Goal: Task Accomplishment & Management: Manage account settings

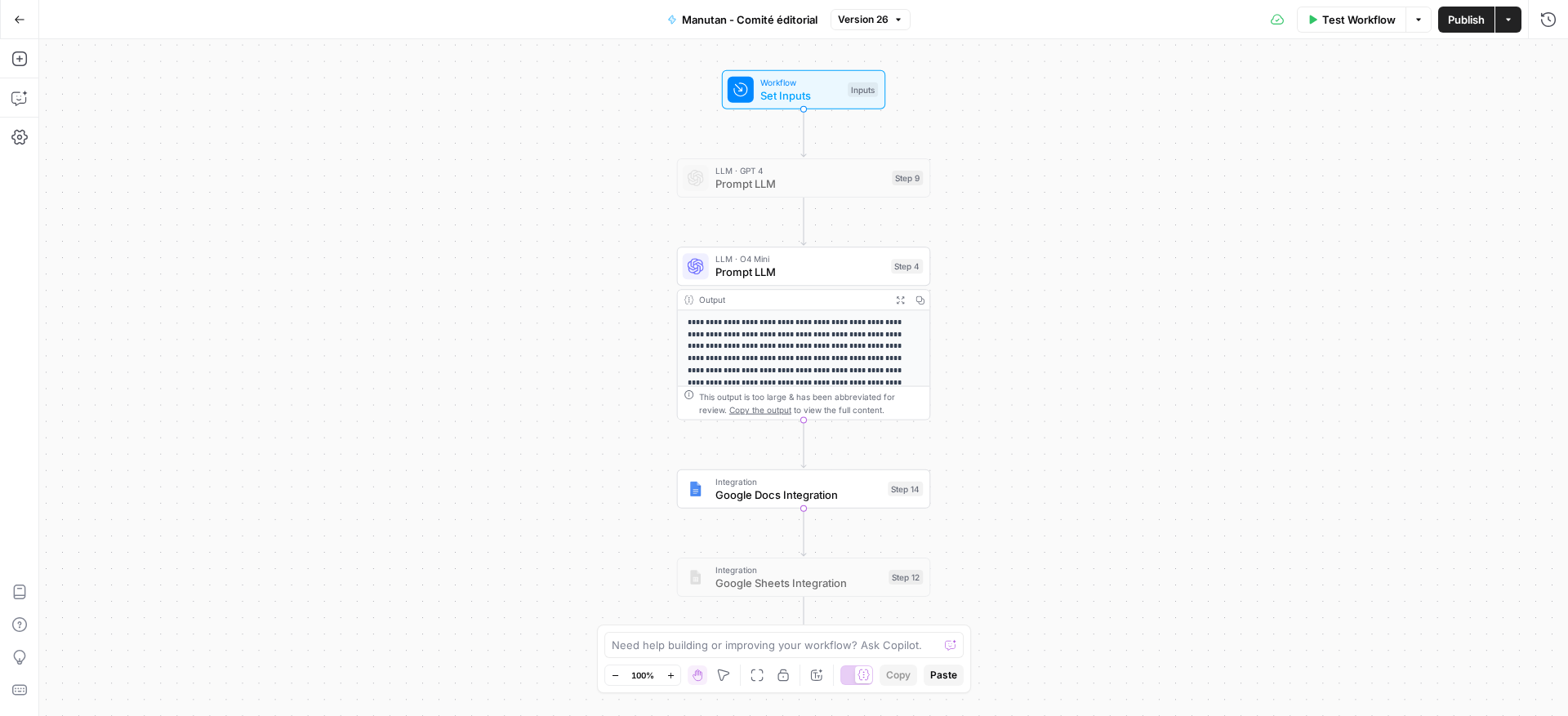
click at [1423, 20] on button "Options" at bounding box center [1418, 19] width 26 height 26
click at [909, 23] on button "Version 26" at bounding box center [870, 19] width 80 height 21
click at [1198, 17] on div "Test Workflow Options Publish Actions Run History" at bounding box center [1239, 19] width 658 height 39
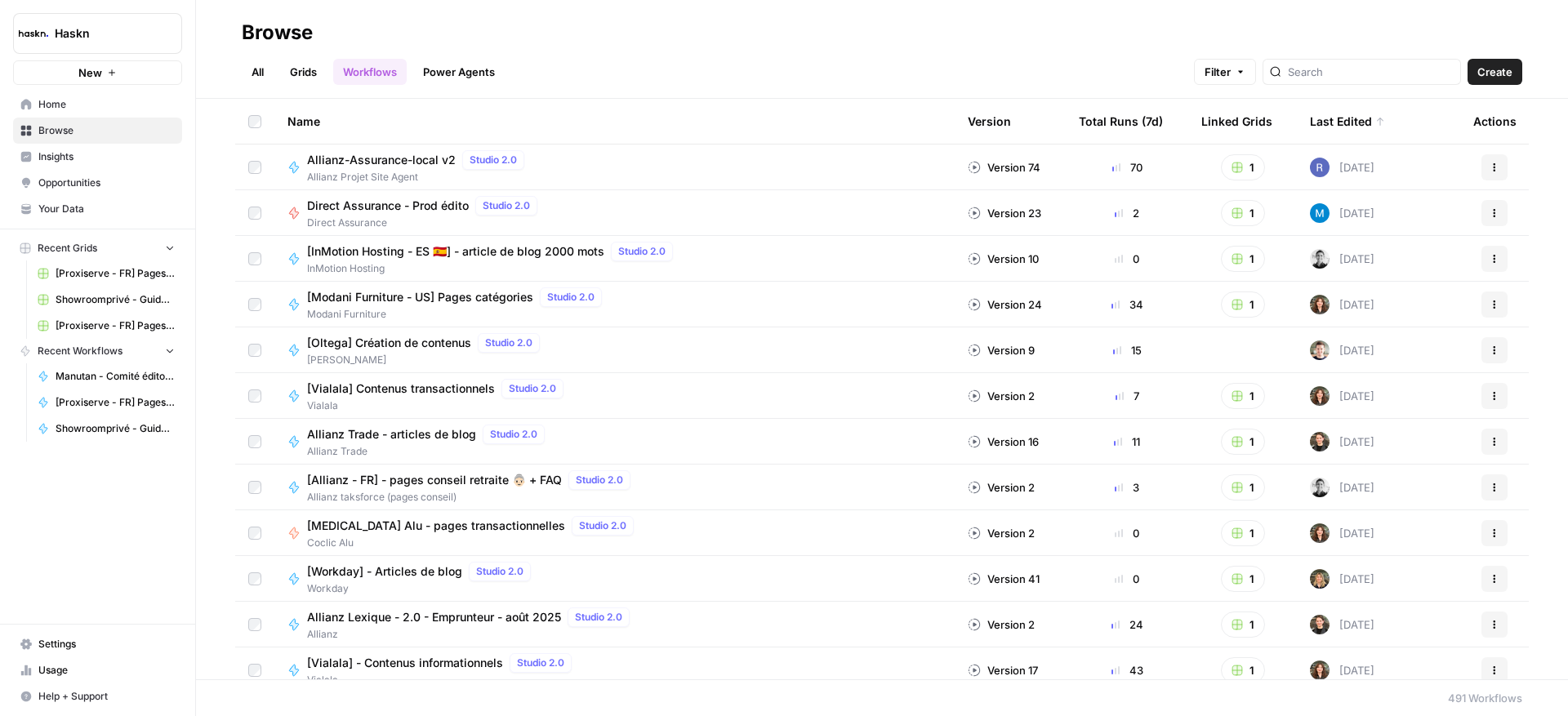
click at [227, 73] on header "Browse All Grids Workflows Power Agents Filter Create" at bounding box center [882, 49] width 1372 height 98
click at [246, 76] on link "All" at bounding box center [257, 71] width 32 height 26
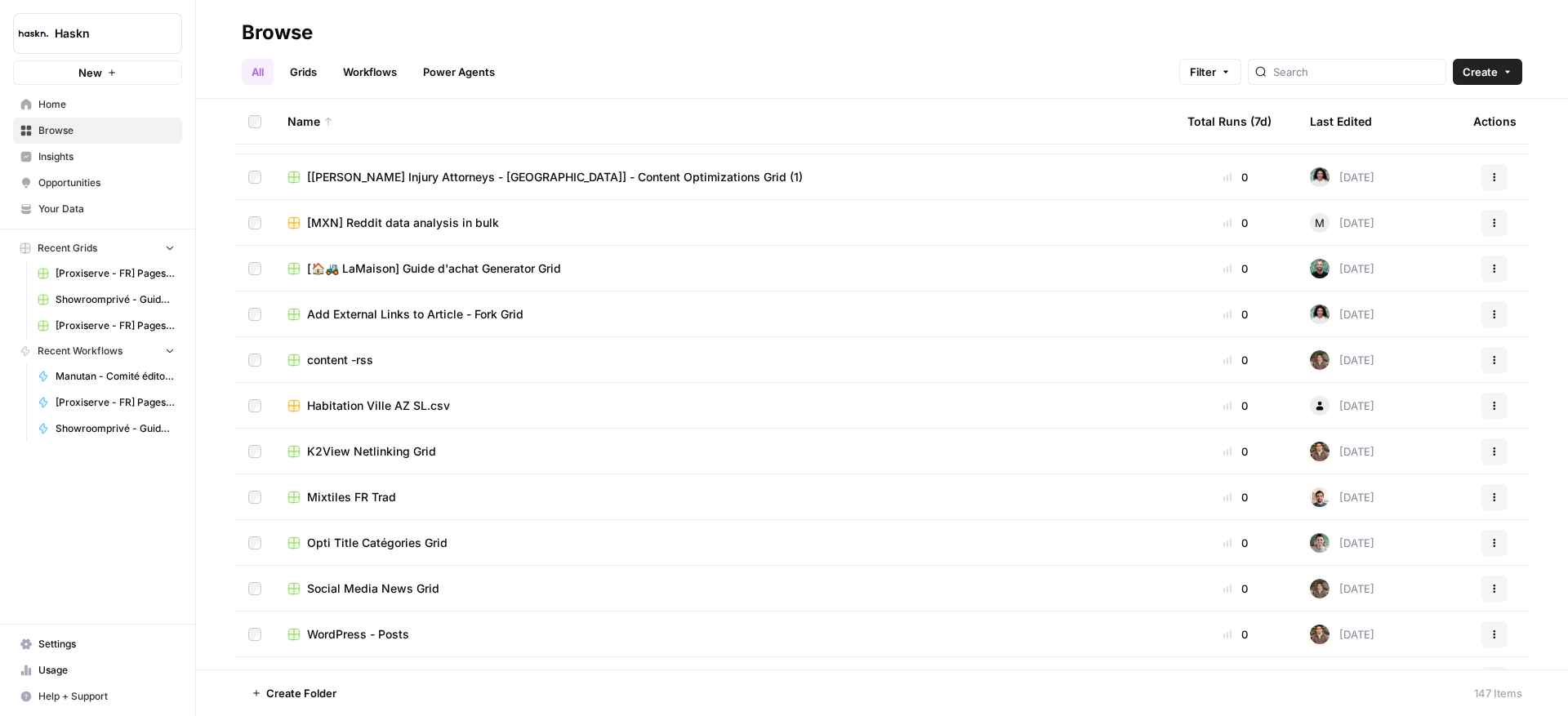
scroll to position [4677, 0]
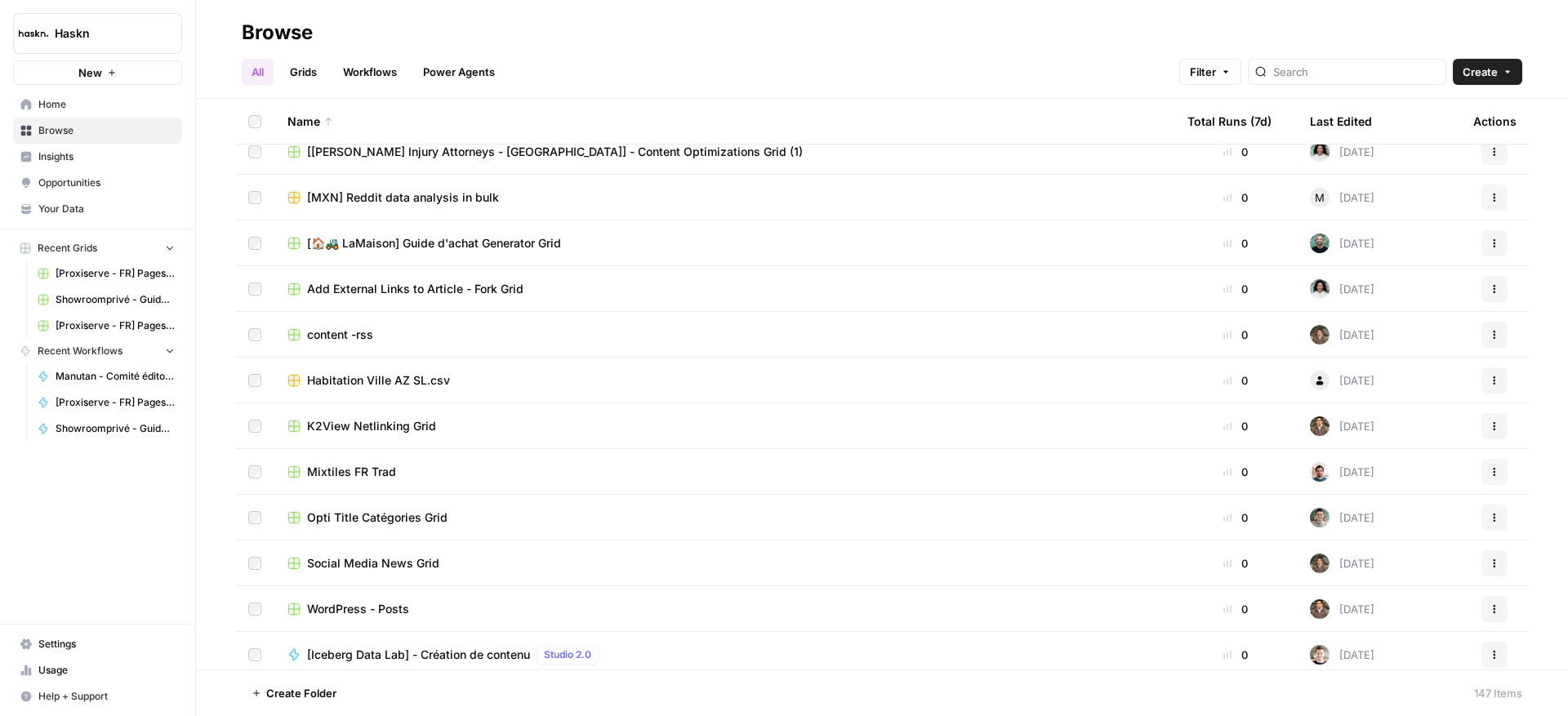
click at [1216, 79] on span "Filter" at bounding box center [1202, 71] width 26 height 16
click at [1020, 150] on span "Add Filter" at bounding box center [1000, 146] width 45 height 14
click at [871, 146] on div at bounding box center [877, 148] width 12 height 16
click at [833, 215] on span "Last Edited" at bounding box center [810, 209] width 118 height 16
type input "Last Edited"
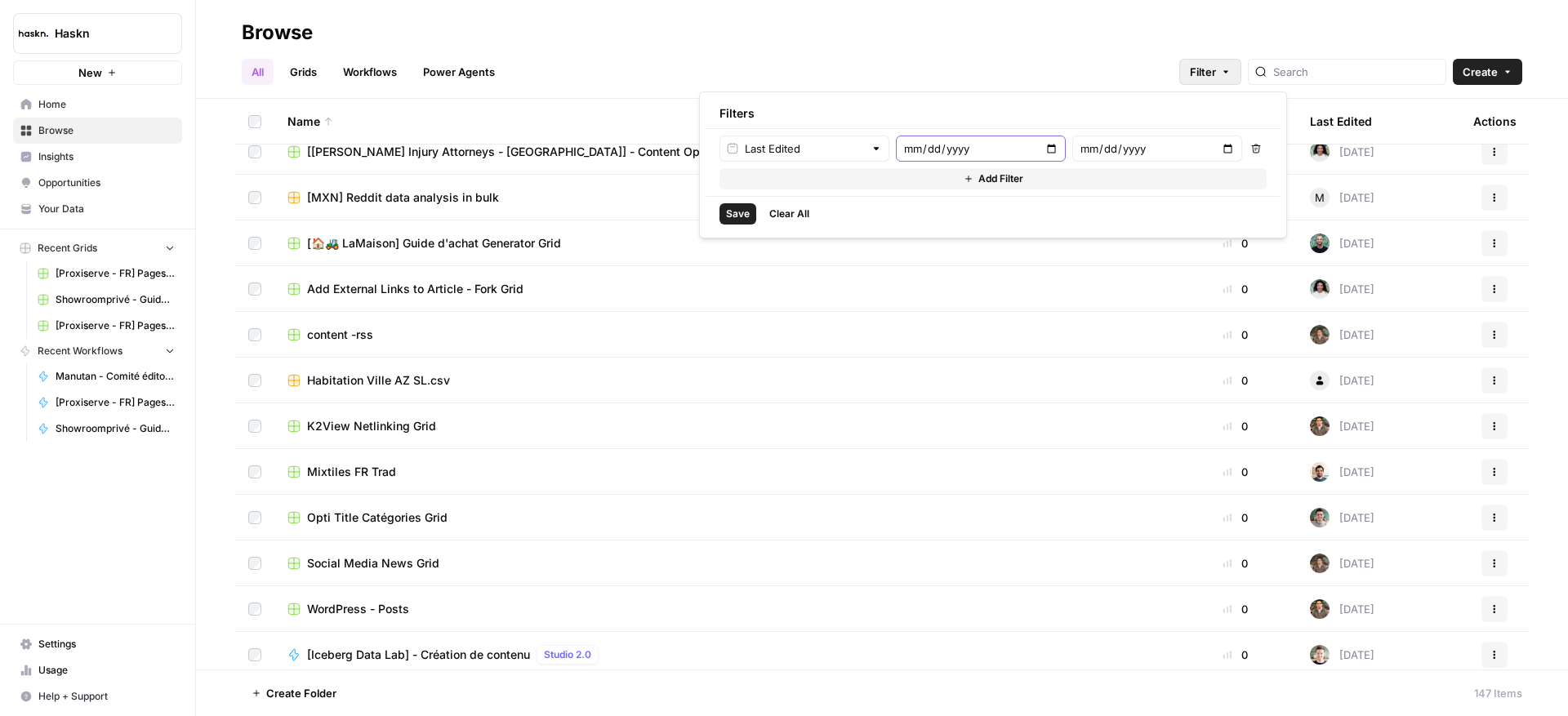
click at [920, 151] on input "date" at bounding box center [980, 148] width 155 height 16
click at [839, 149] on input "text" at bounding box center [803, 148] width 119 height 16
click at [823, 230] on span "Last Edited By" at bounding box center [810, 233] width 118 height 16
type input "Last Edited By"
click at [929, 149] on input "text" at bounding box center [1059, 148] width 314 height 16
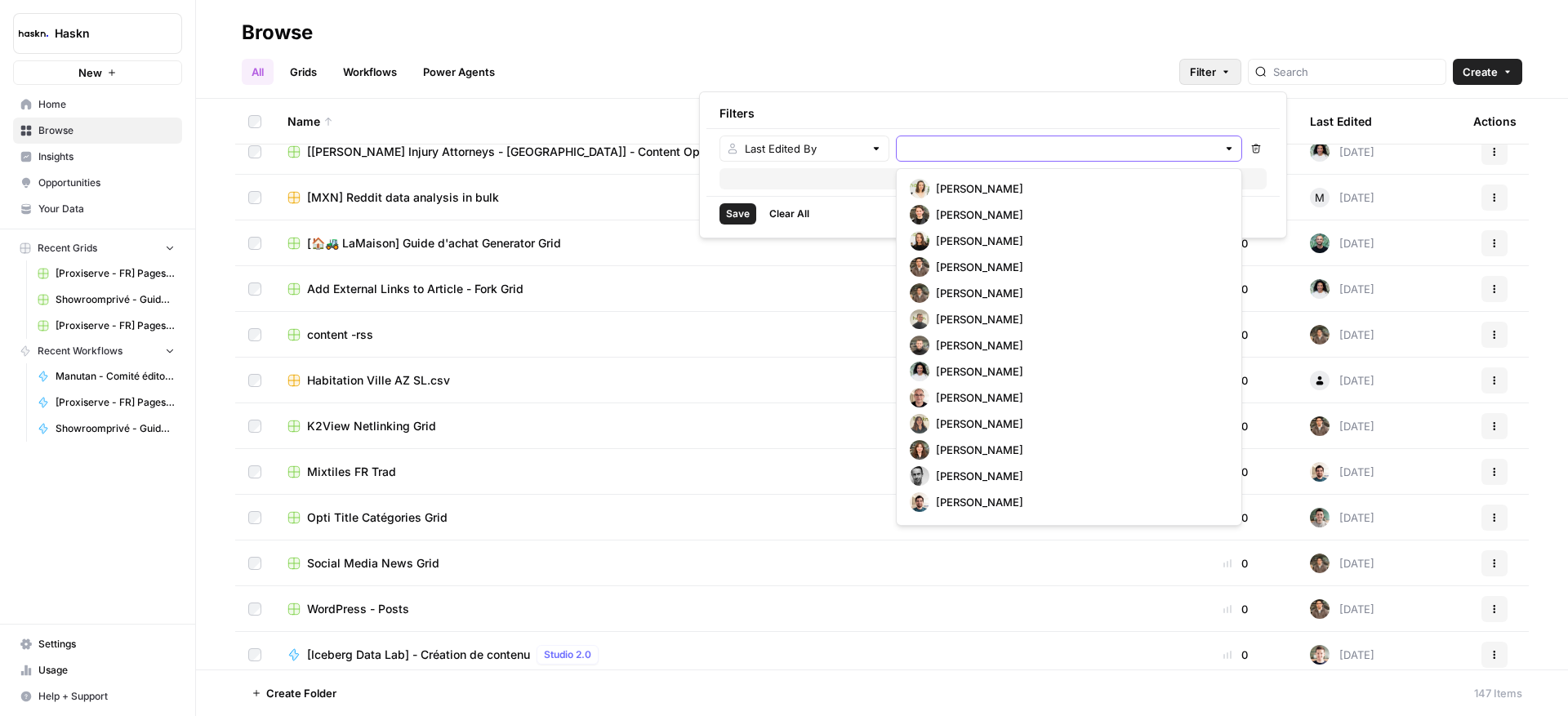
click at [1051, 154] on input "text" at bounding box center [1059, 148] width 314 height 16
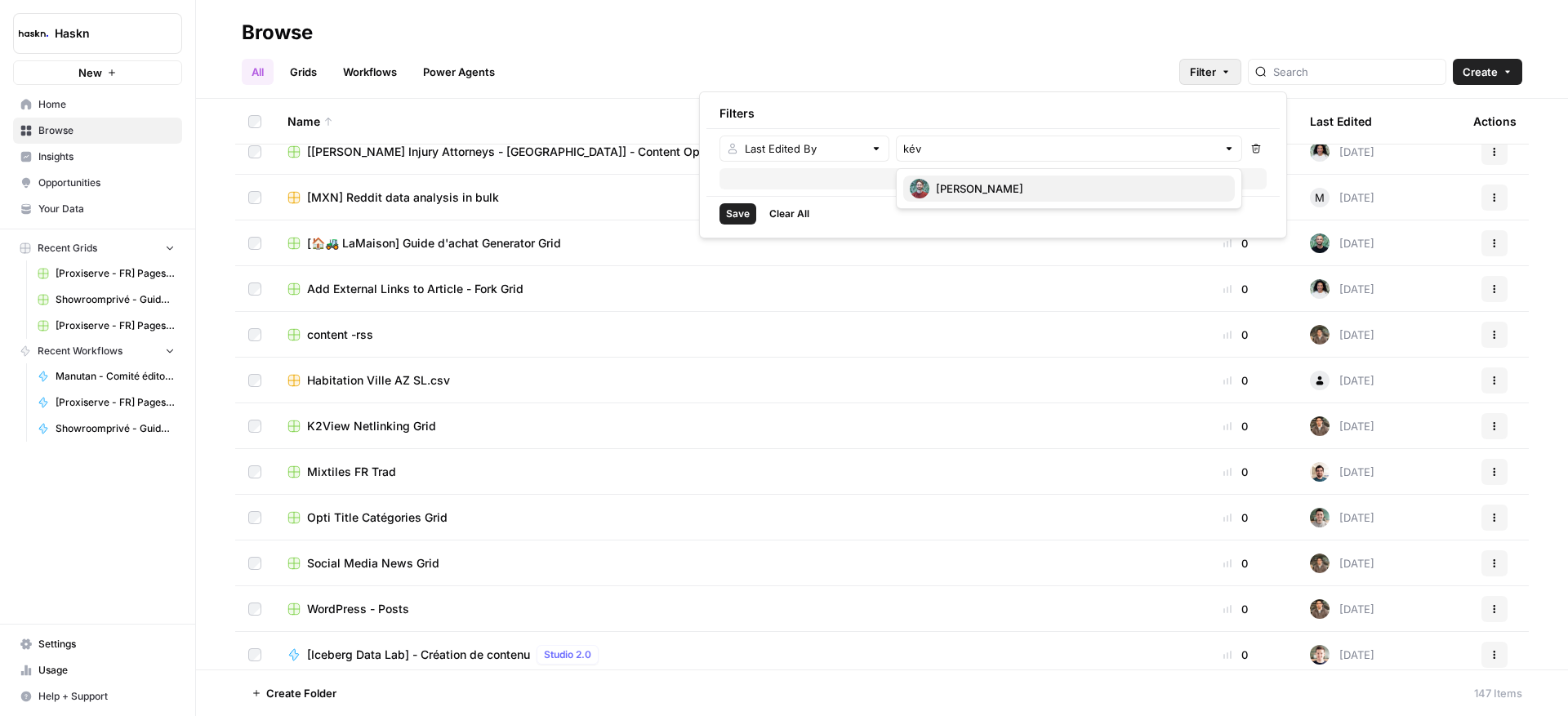
click at [1028, 180] on span "[PERSON_NAME]" at bounding box center [1078, 188] width 286 height 16
type input "[PERSON_NAME]"
click at [737, 214] on span "Save" at bounding box center [738, 213] width 24 height 14
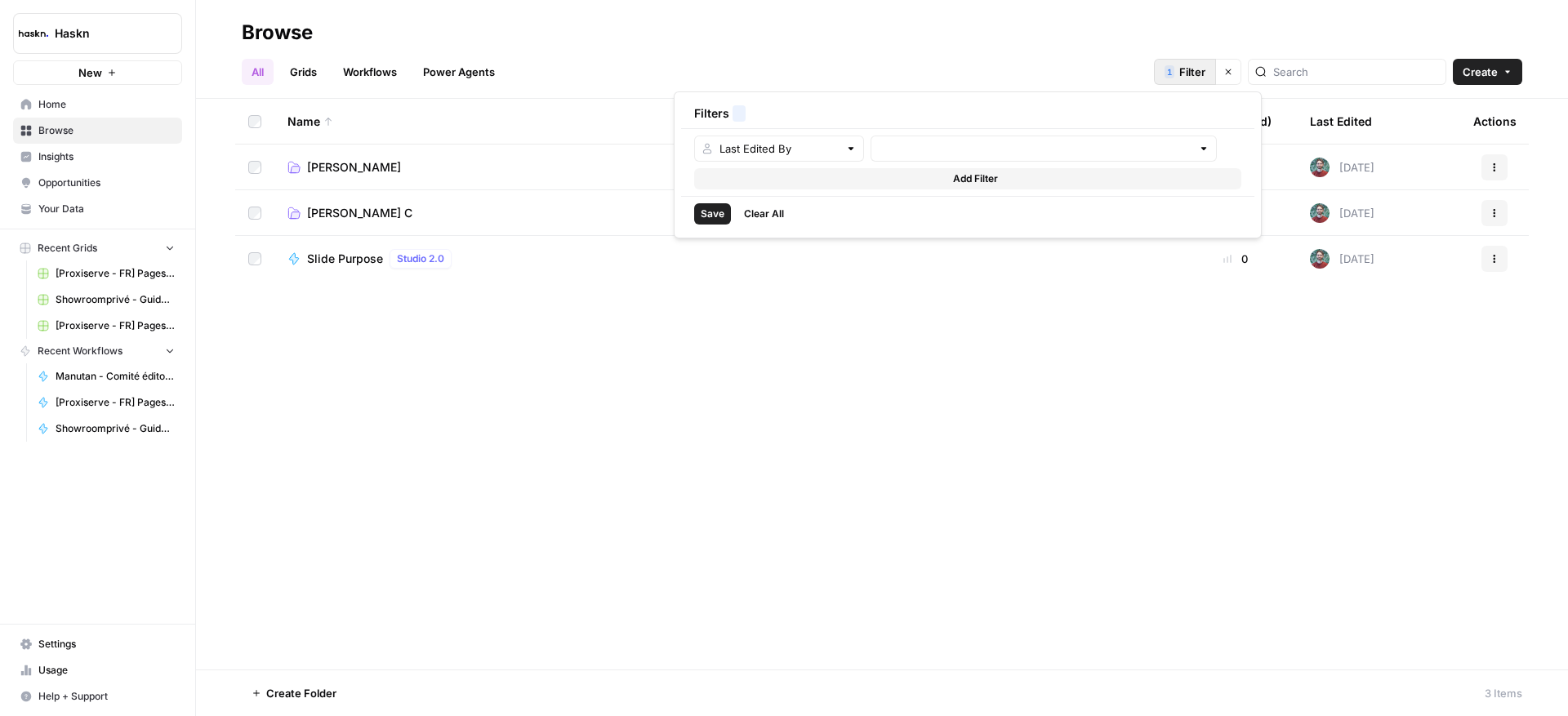
click at [1205, 70] on span "Filter" at bounding box center [1191, 71] width 26 height 16
type input "[PERSON_NAME]"
click at [1237, 442] on div "Name Total Runs (7d) Last Edited Actions [PERSON_NAME] GRID [DATE] Actions [PER…" at bounding box center [882, 383] width 1372 height 570
click at [1354, 28] on div "Browse" at bounding box center [882, 32] width 1280 height 26
click at [1327, 20] on div "Browse" at bounding box center [882, 32] width 1280 height 26
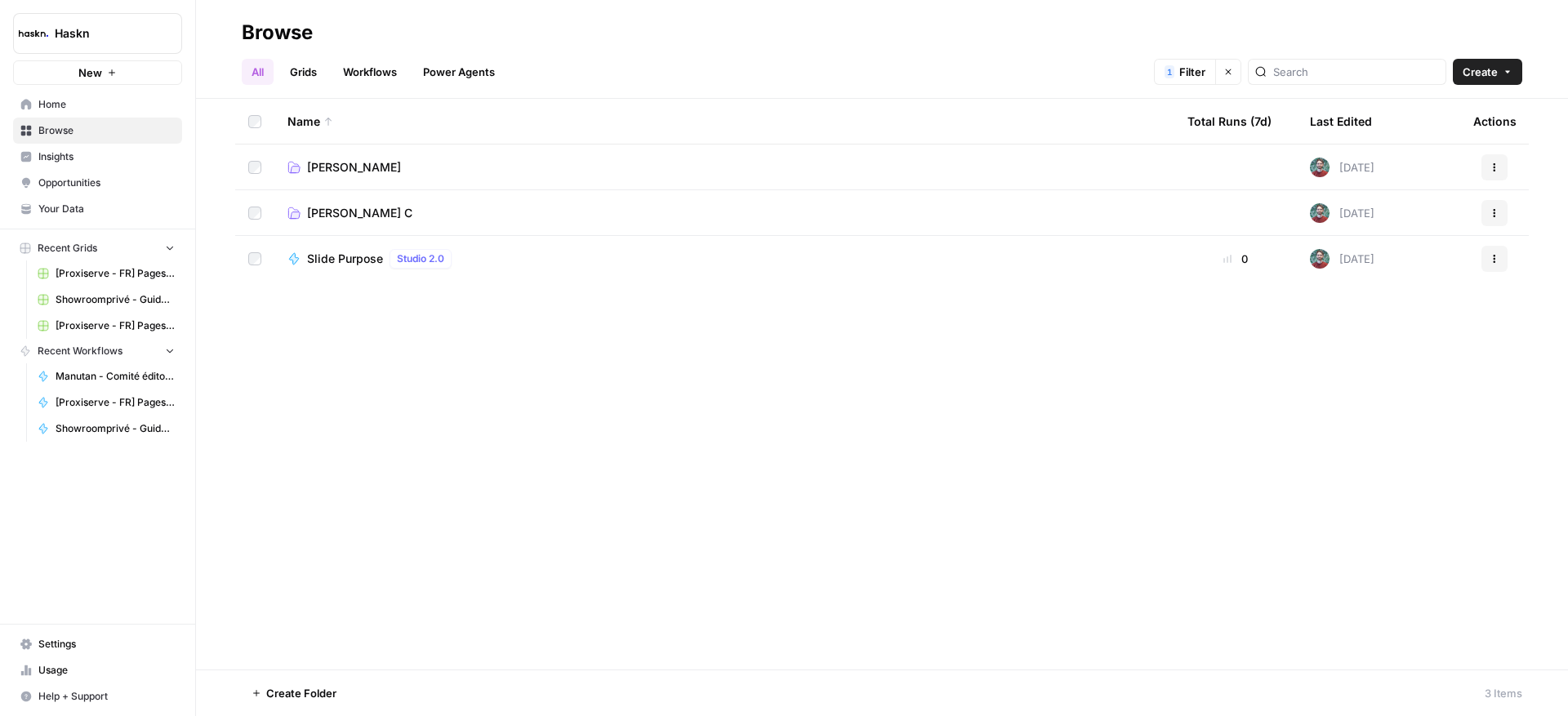
click at [315, 77] on link "Grids" at bounding box center [303, 71] width 46 height 26
click at [253, 72] on link "All" at bounding box center [257, 71] width 32 height 26
click at [333, 209] on span "[PERSON_NAME] C" at bounding box center [359, 212] width 105 height 16
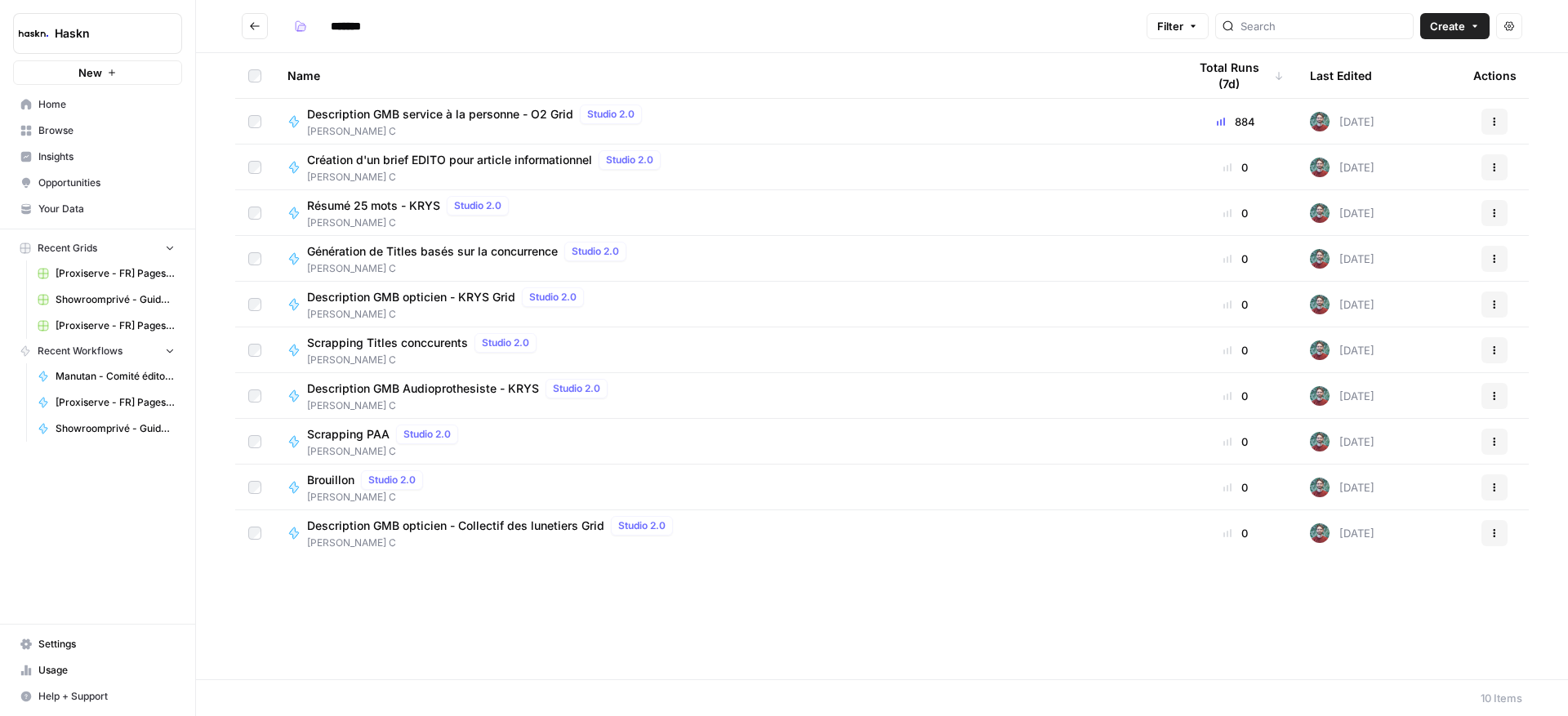
click at [264, 24] on button "Go back" at bounding box center [254, 26] width 26 height 26
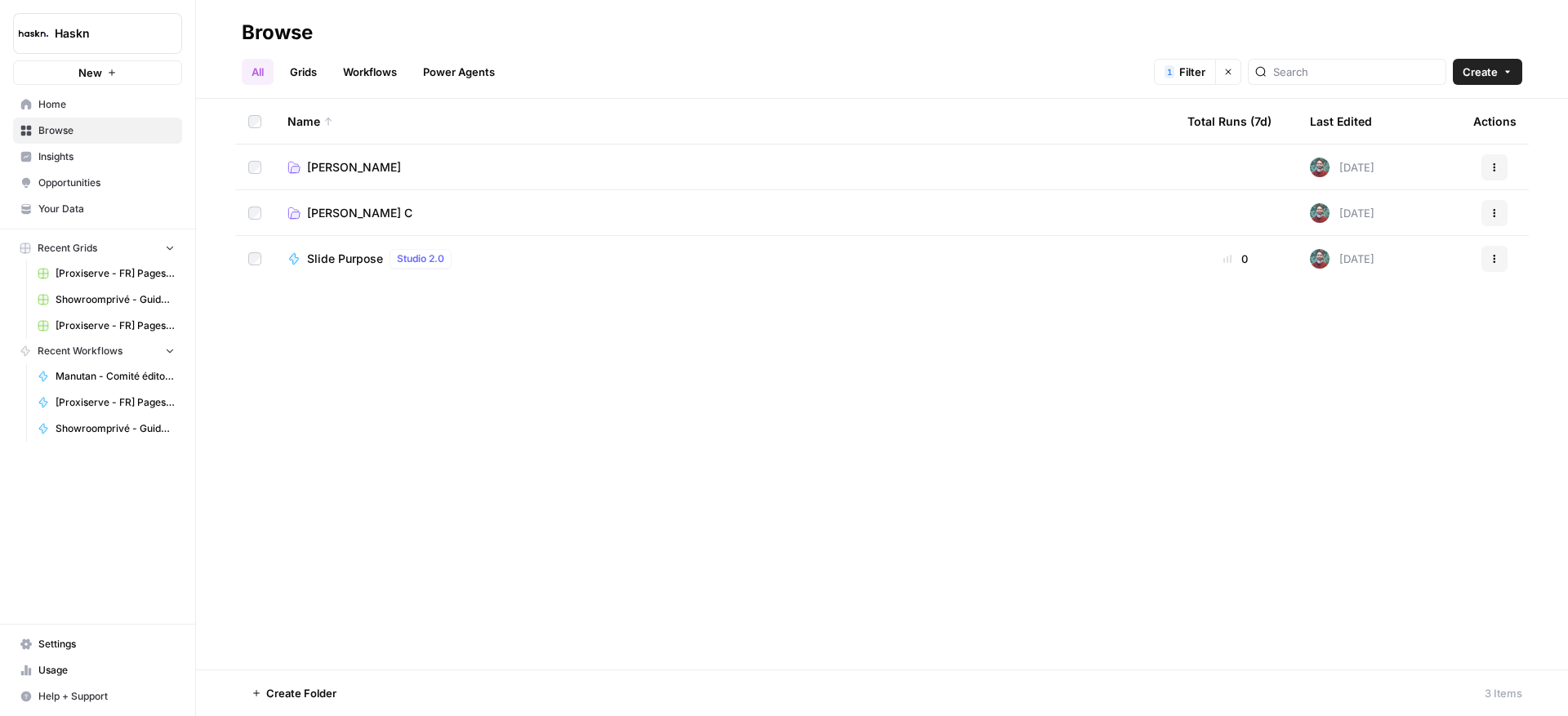
click at [356, 171] on span "[PERSON_NAME]" at bounding box center [353, 167] width 94 height 16
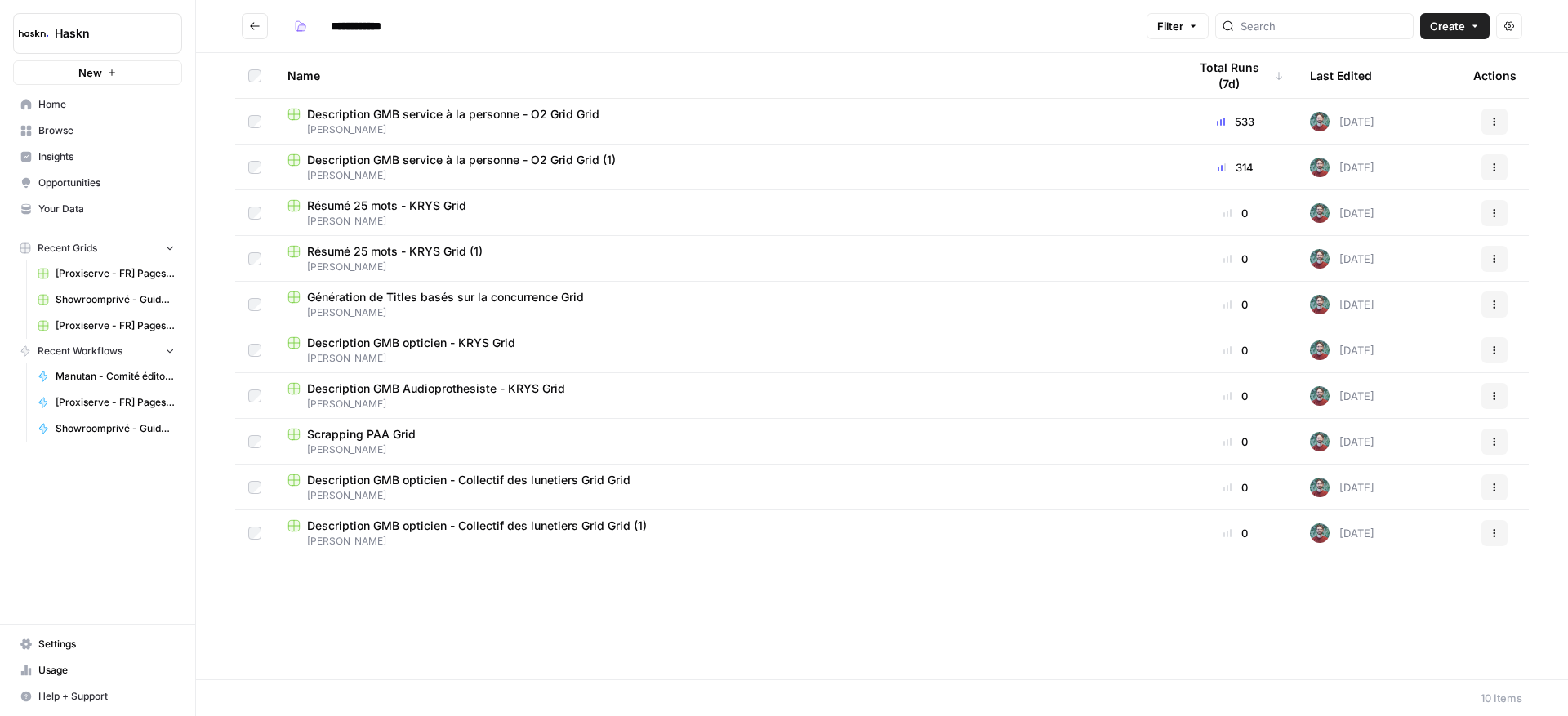
click at [263, 29] on button "Go back" at bounding box center [254, 26] width 26 height 26
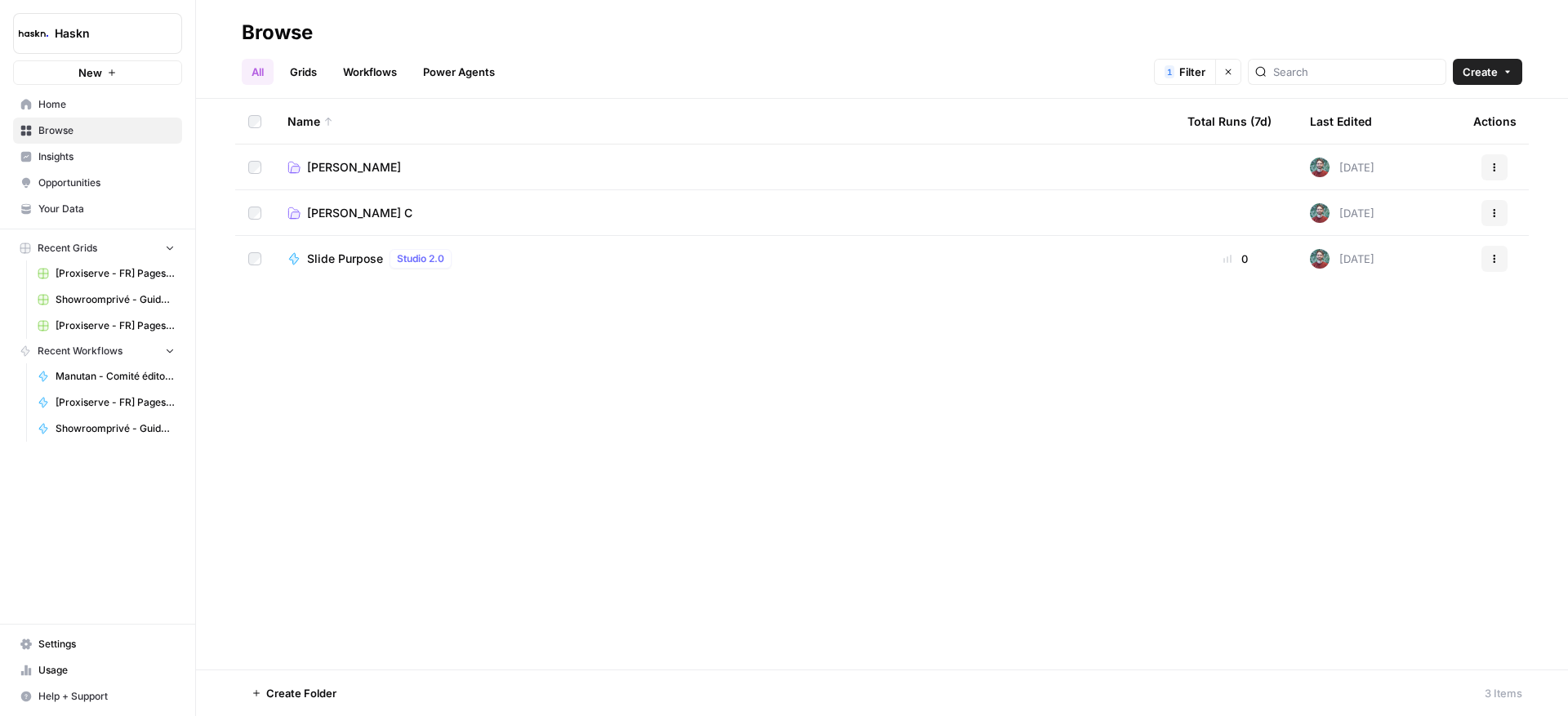
click at [318, 79] on link "Grids" at bounding box center [303, 71] width 46 height 26
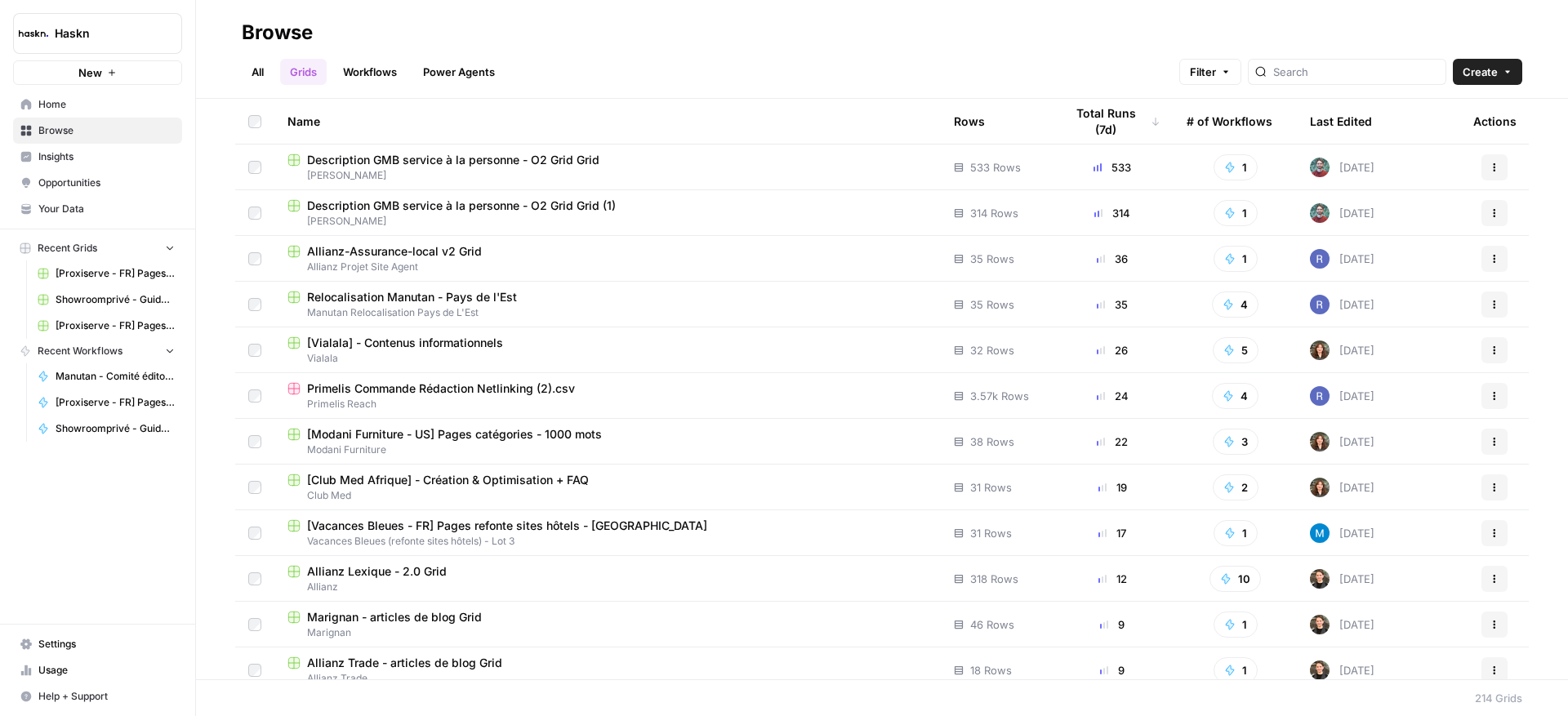
click at [251, 69] on link "All" at bounding box center [257, 71] width 32 height 26
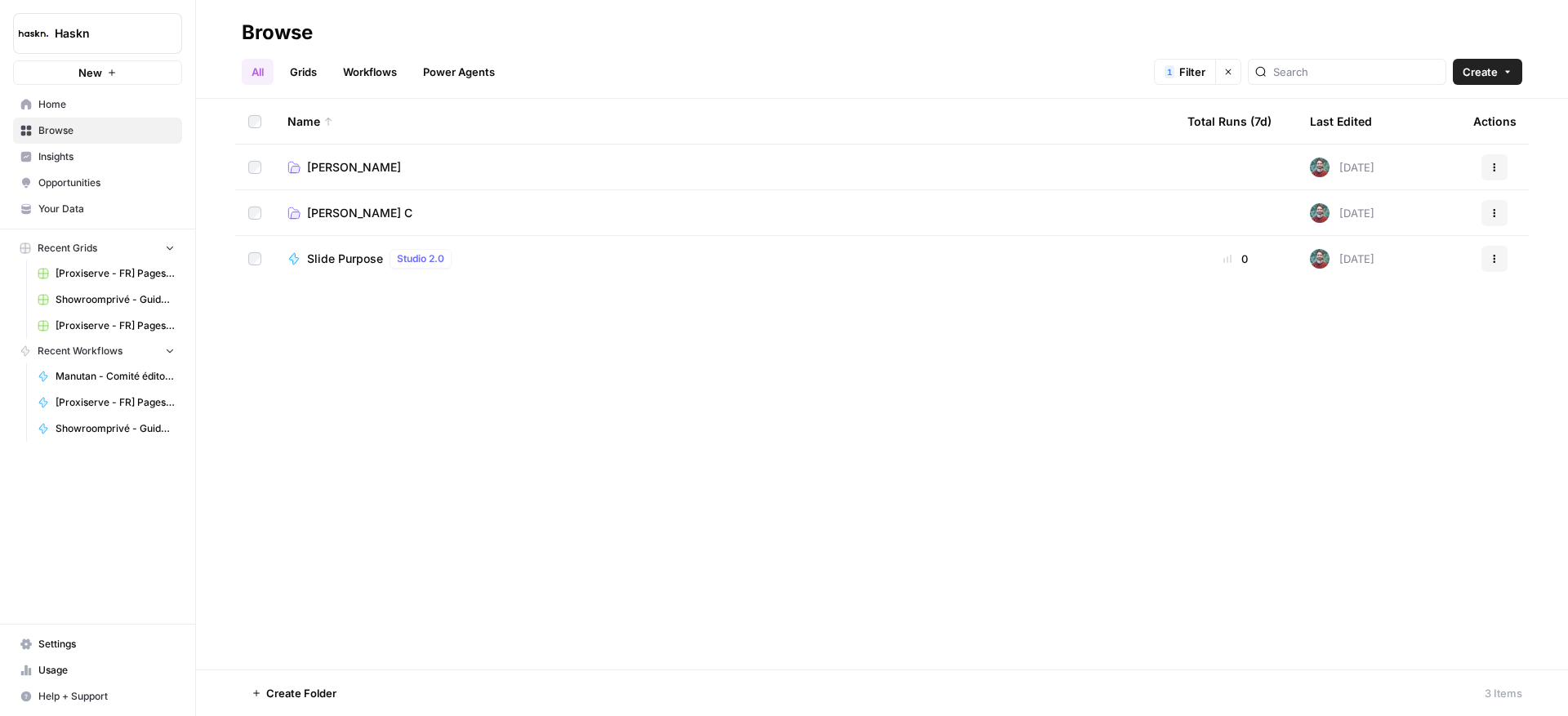
click at [1242, 76] on button "Clear filters" at bounding box center [1228, 71] width 26 height 26
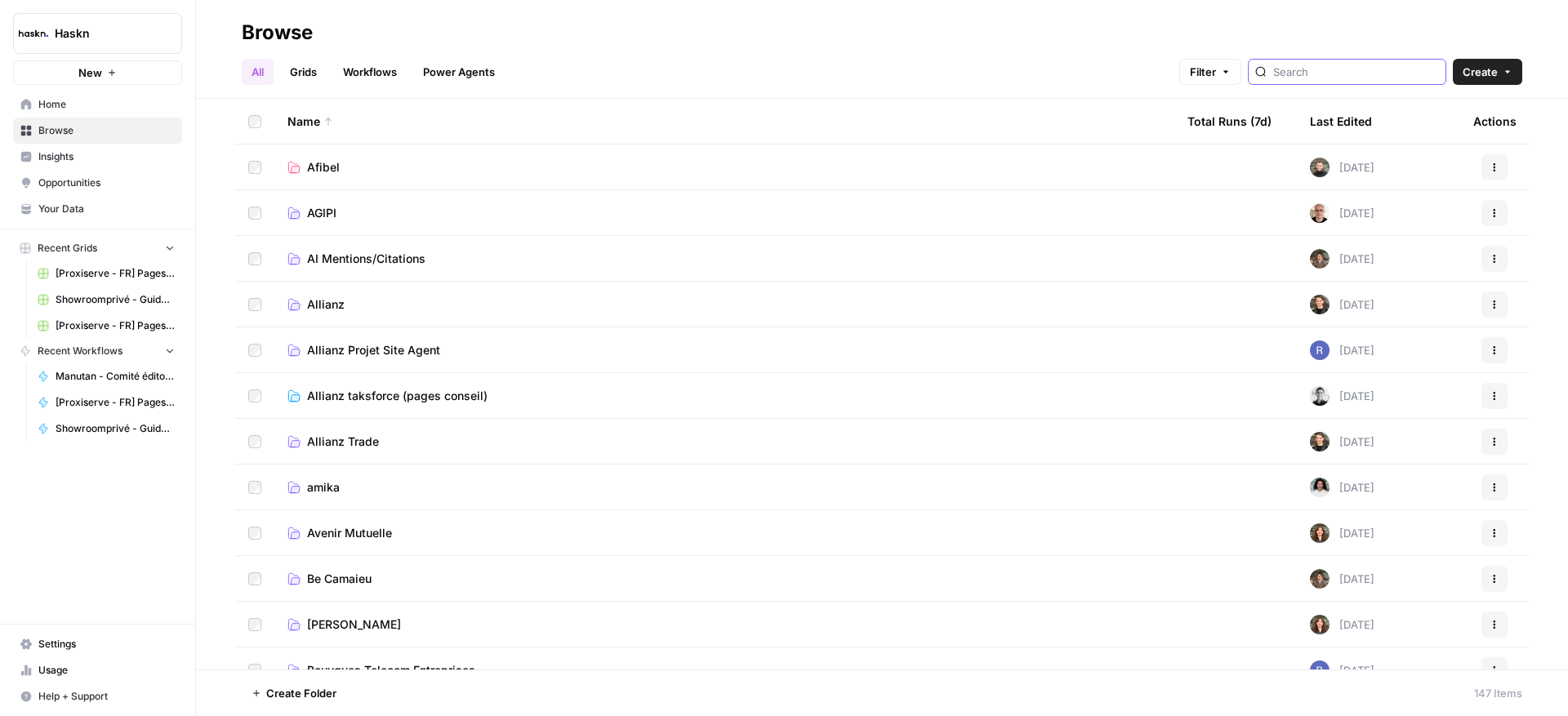
click at [1334, 77] on input "search" at bounding box center [1357, 71] width 166 height 16
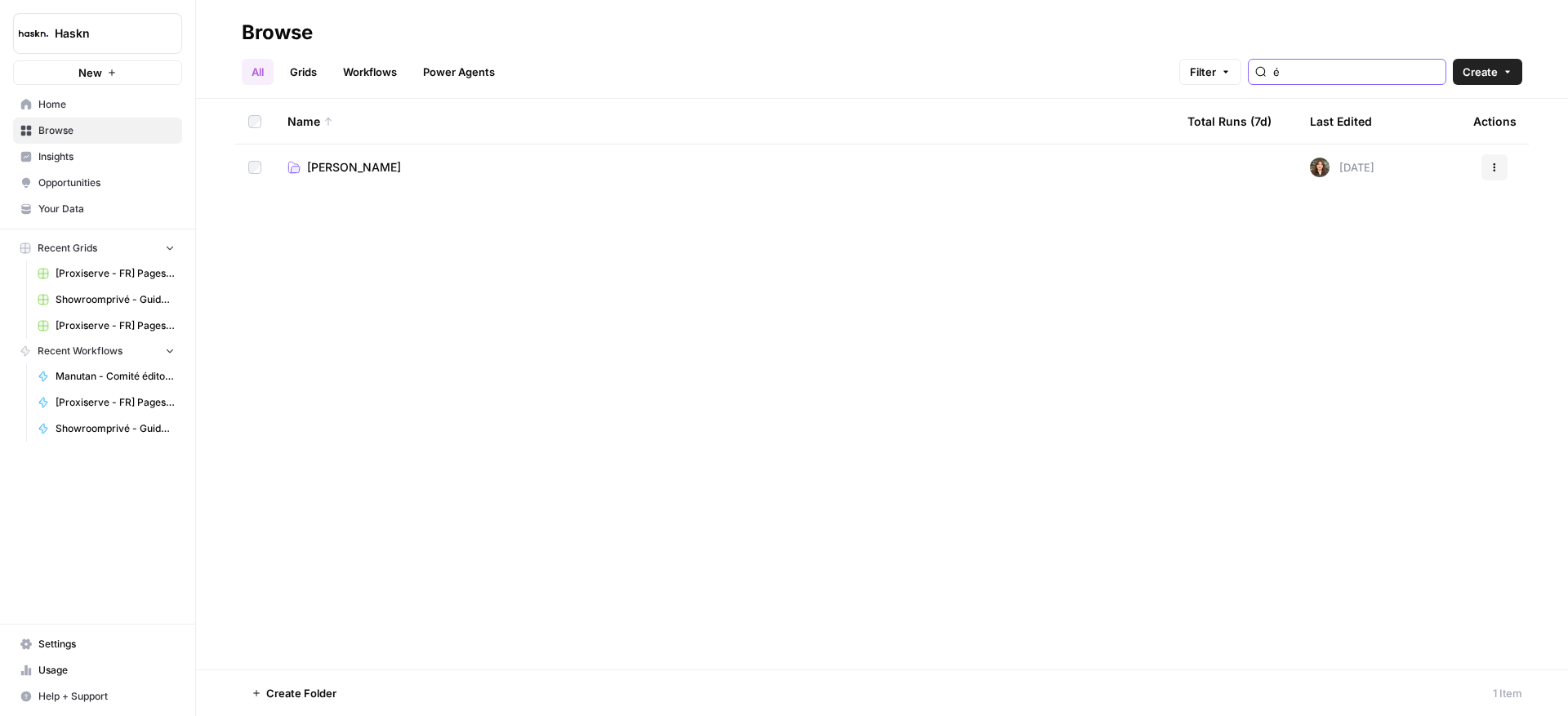
type input "é"
click at [1382, 71] on input "[PERSON_NAME]" at bounding box center [1357, 71] width 166 height 16
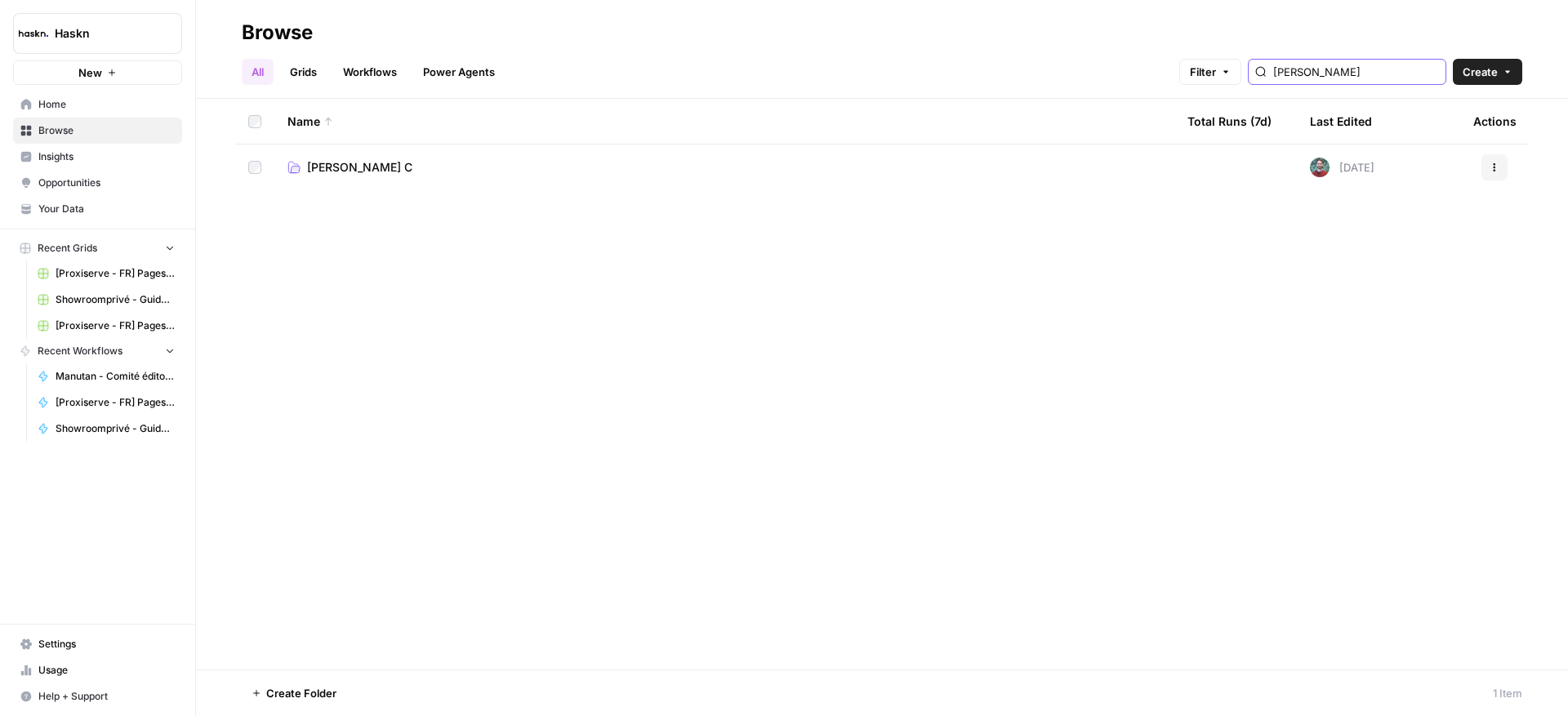
type input "[PERSON_NAME]"
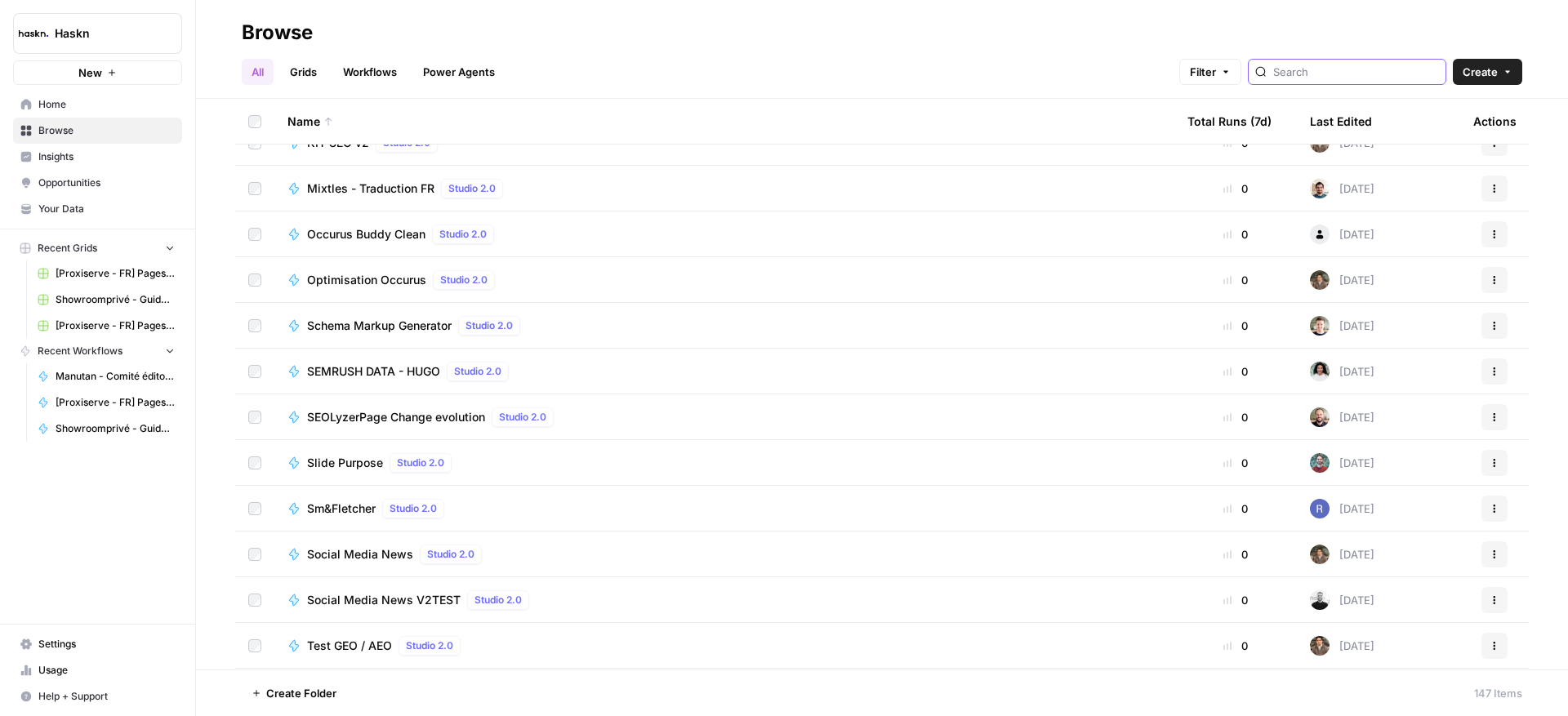
scroll to position [5967, 0]
click at [430, 695] on button "More Options" at bounding box center [423, 693] width 26 height 26
click at [474, 628] on span "Move to" at bounding box center [461, 631] width 41 height 16
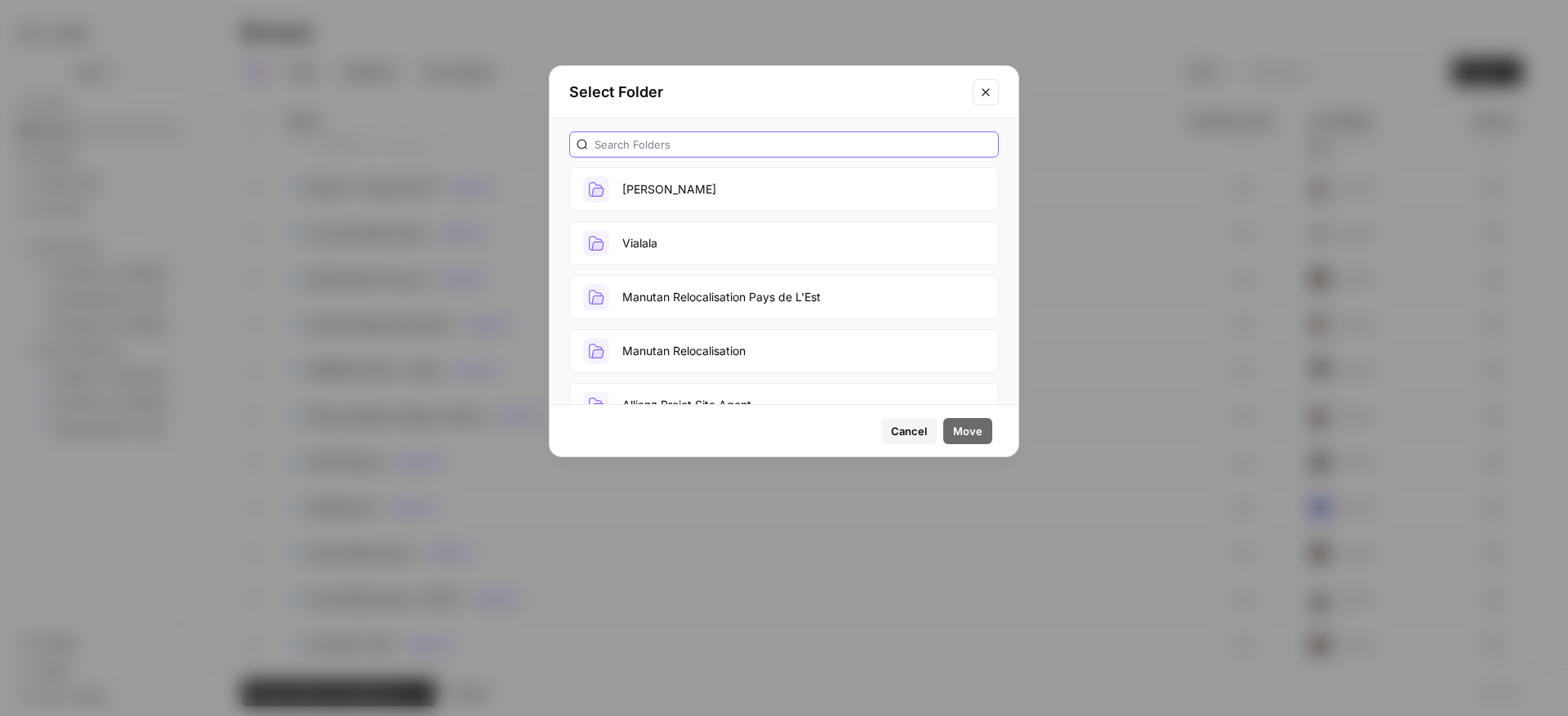
click at [731, 147] on input "text" at bounding box center [793, 144] width 397 height 16
type input "ké"
click at [672, 205] on button "[PERSON_NAME] C" at bounding box center [784, 189] width 430 height 44
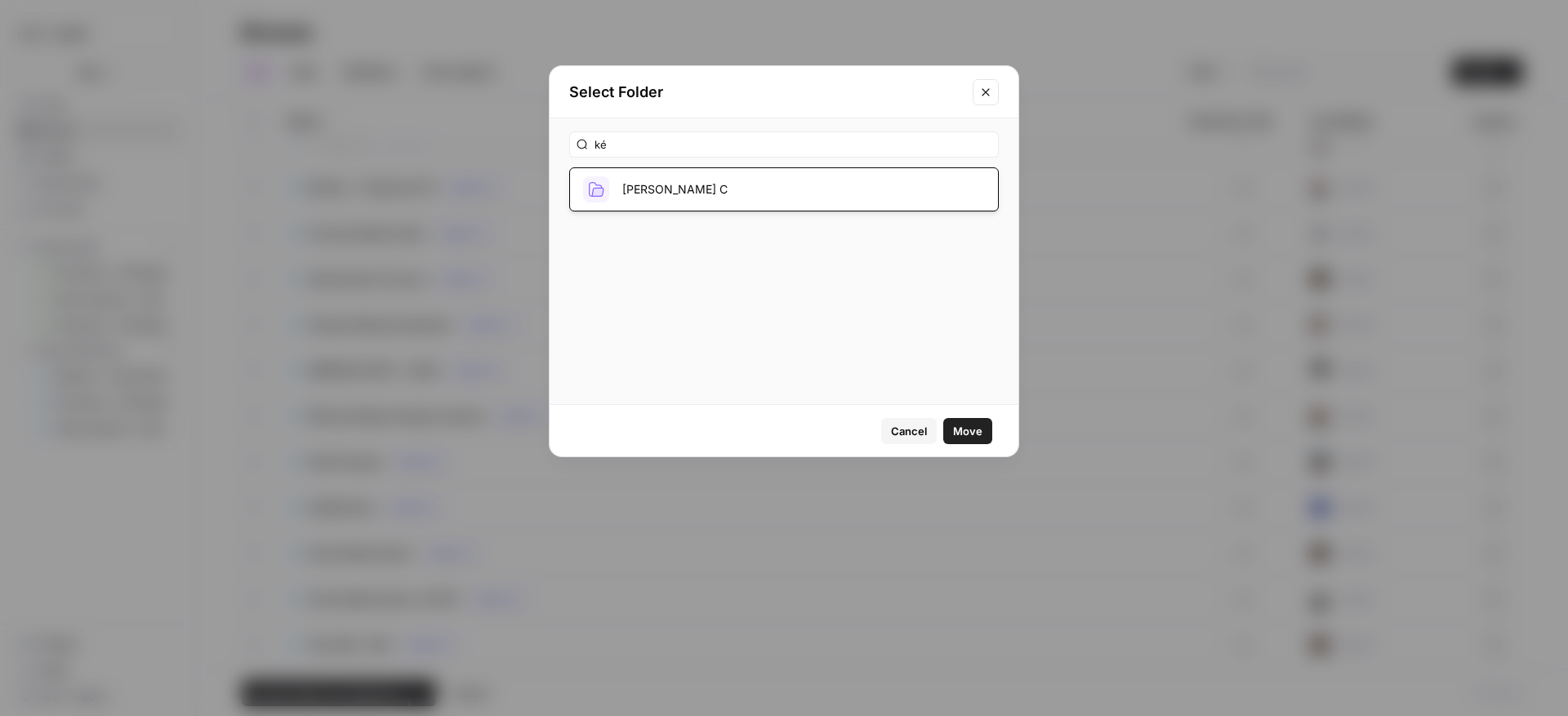
click at [957, 424] on span "Move" at bounding box center [967, 430] width 29 height 16
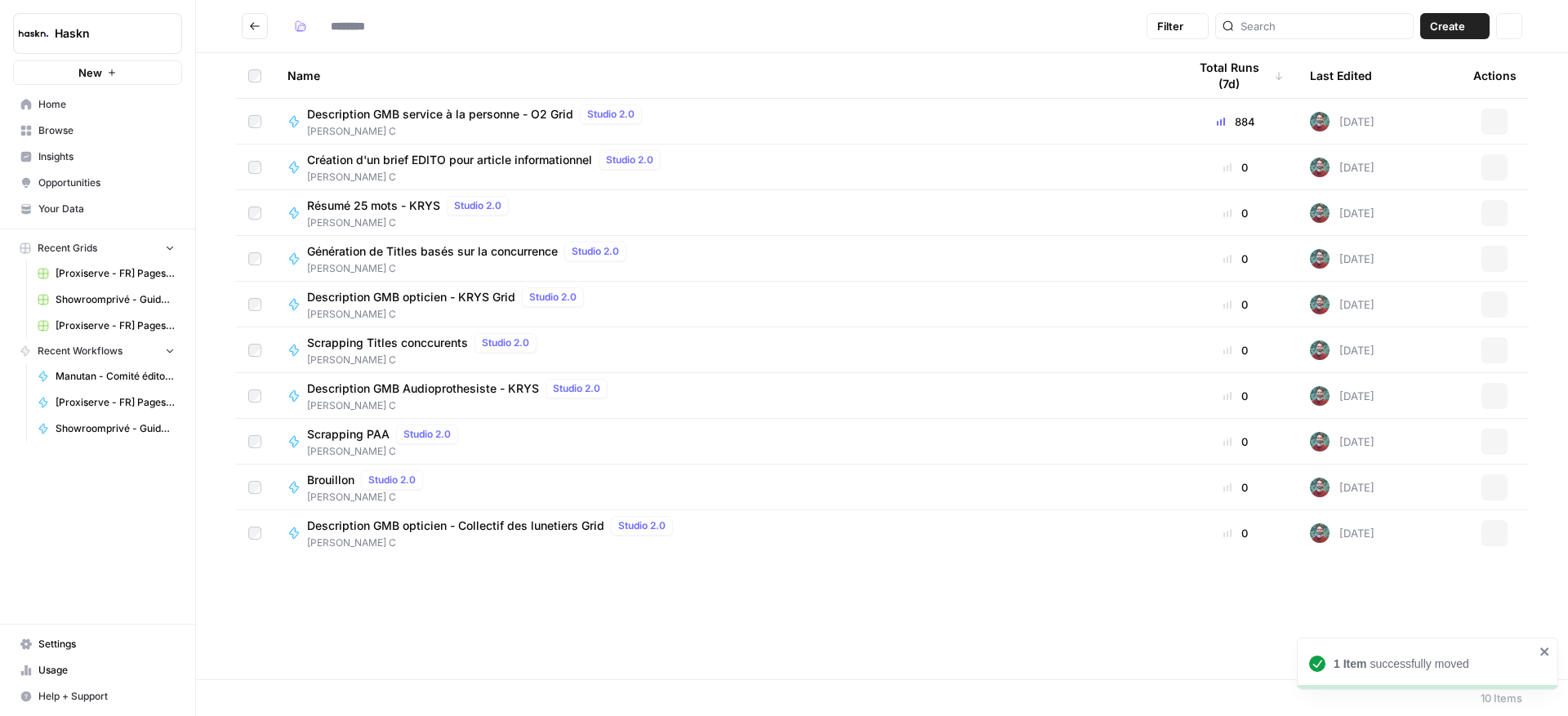
type input "*******"
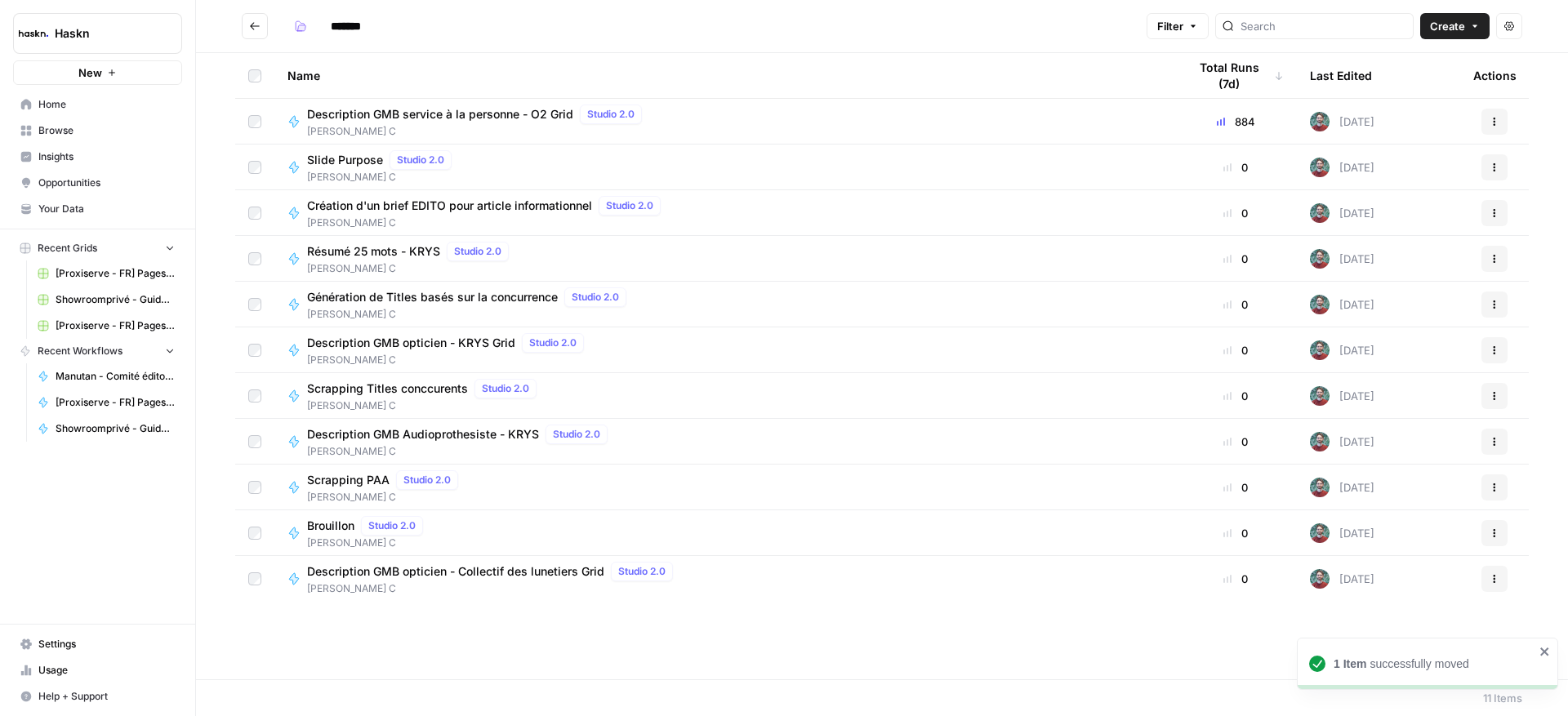
click at [255, 24] on icon "Go back" at bounding box center [255, 26] width 12 height 12
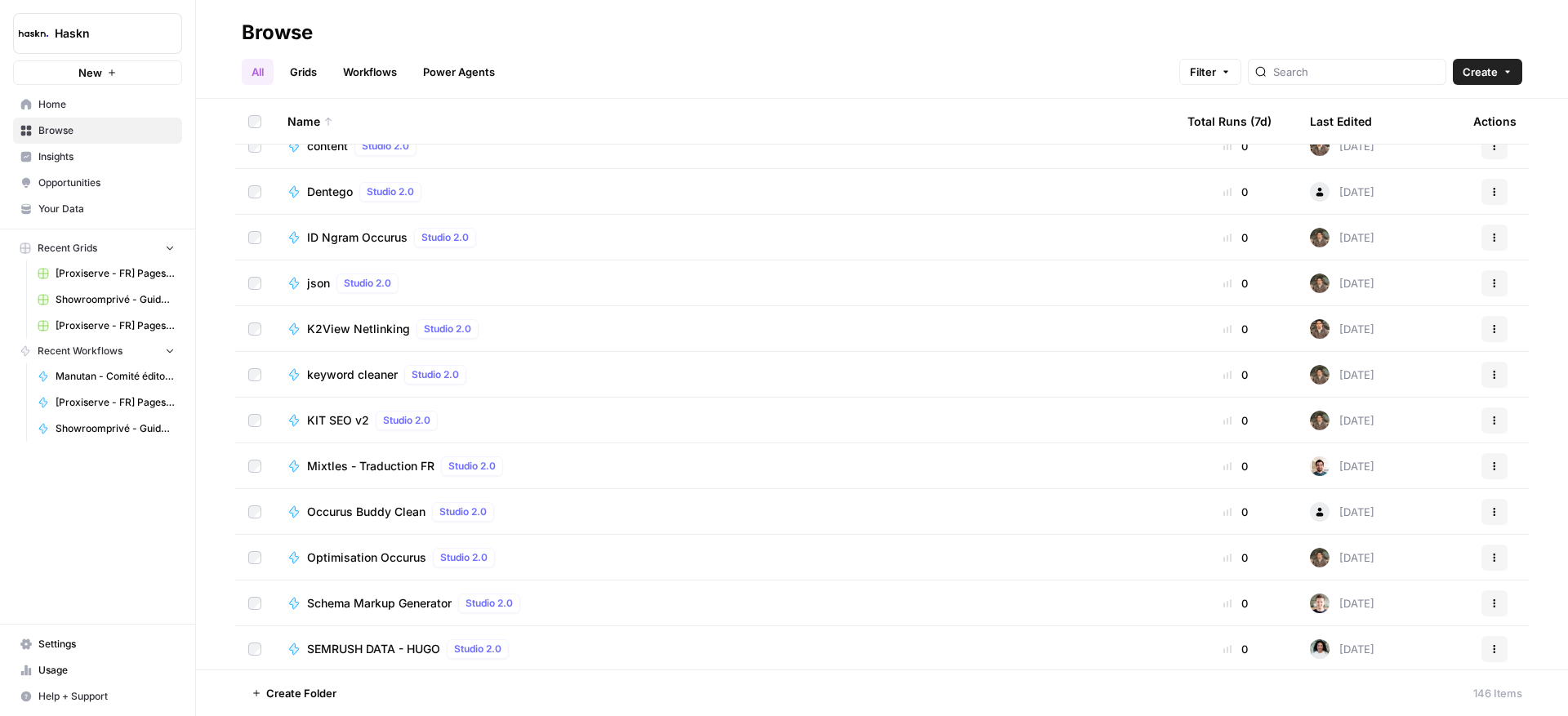
scroll to position [5686, 0]
